Goal: Transaction & Acquisition: Purchase product/service

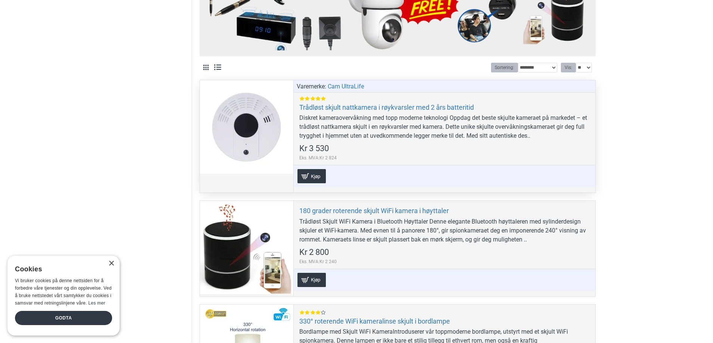
click at [258, 114] on div at bounding box center [246, 126] width 93 height 93
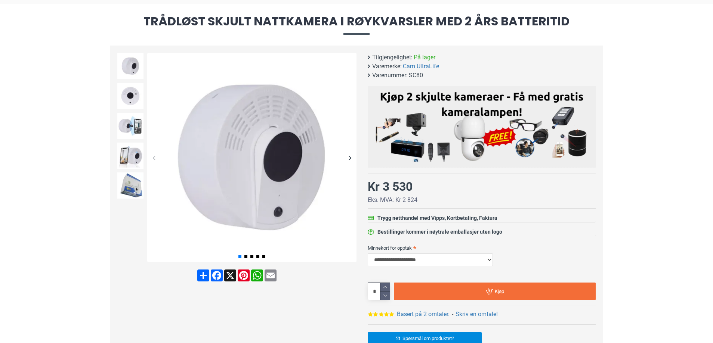
scroll to position [112, 0]
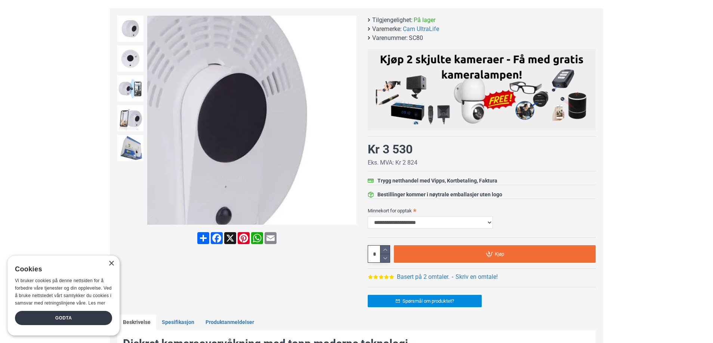
click at [348, 122] on div "Next slide" at bounding box center [349, 120] width 13 height 13
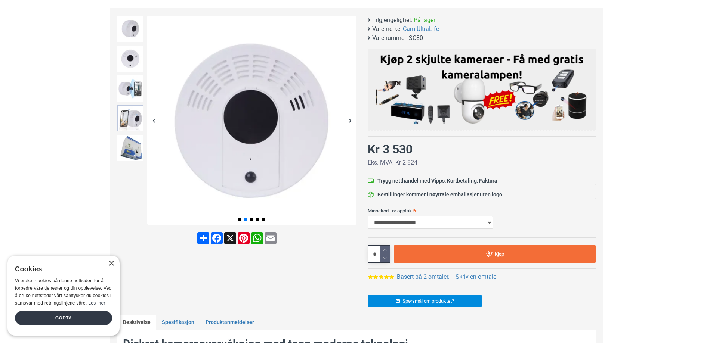
click at [136, 119] on img at bounding box center [130, 118] width 26 height 26
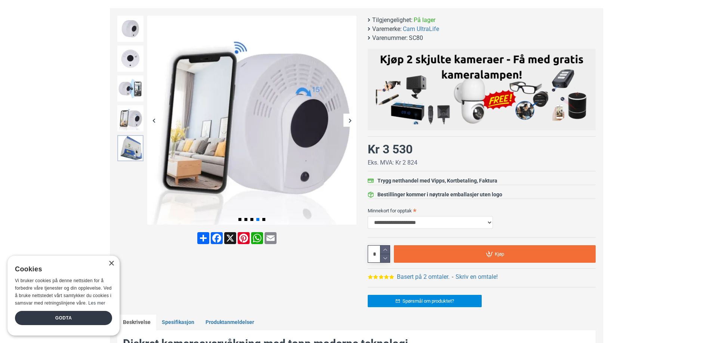
click at [129, 152] on img at bounding box center [130, 148] width 26 height 26
